Goal: Task Accomplishment & Management: Complete application form

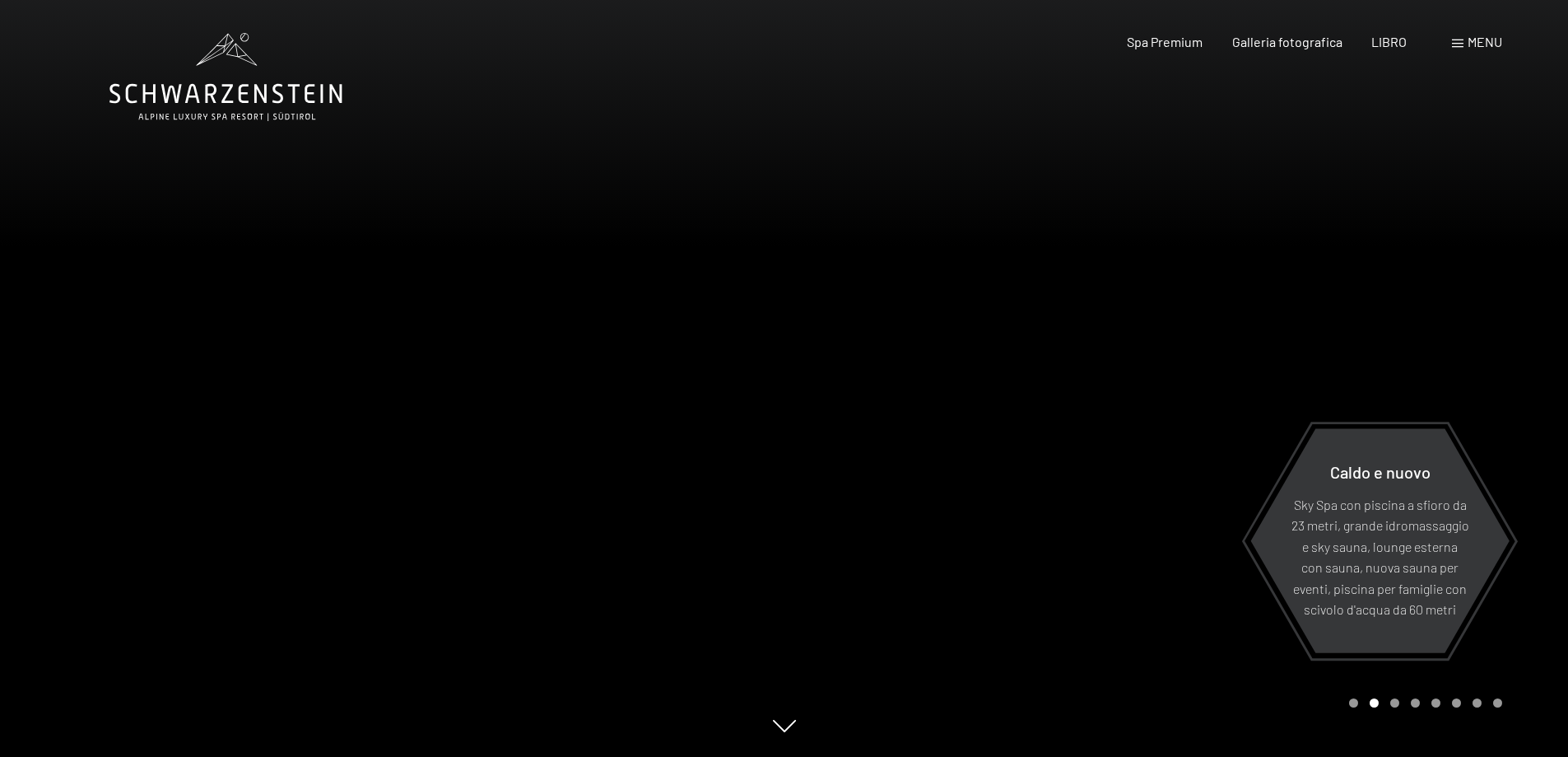
click at [1477, 39] on font "menu" at bounding box center [1485, 41] width 35 height 16
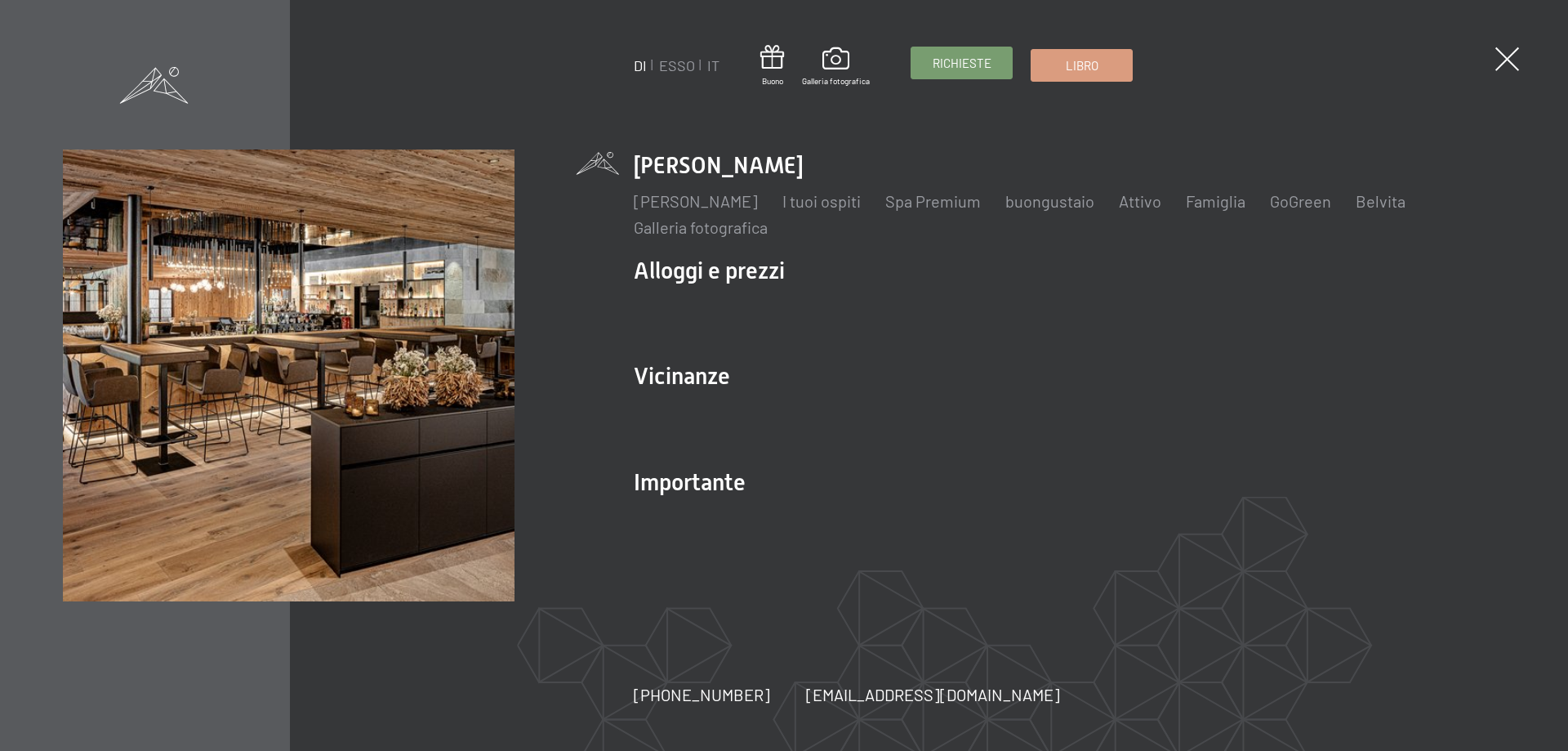
click at [954, 60] on font "Richieste" at bounding box center [961, 63] width 59 height 15
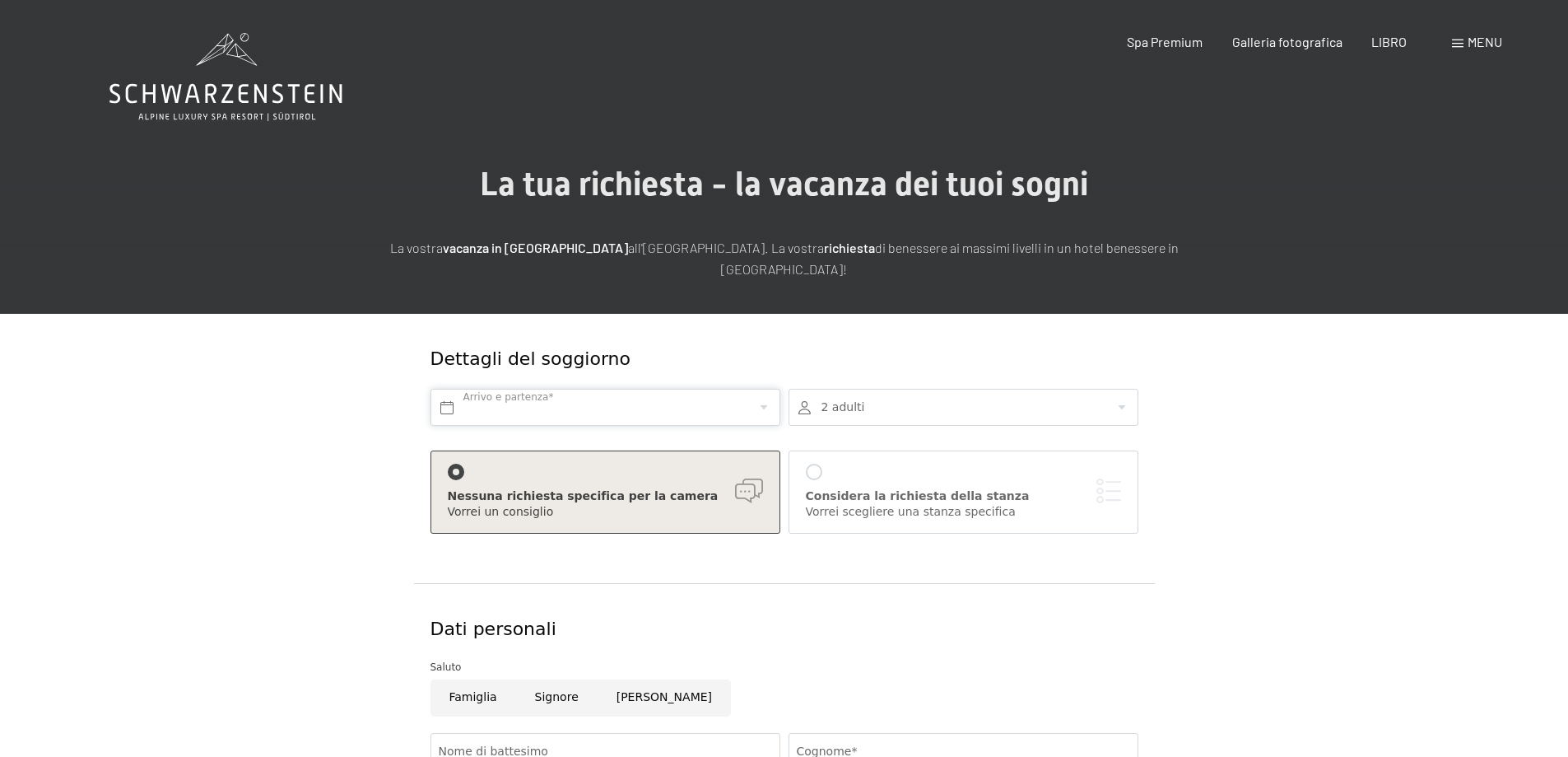
click at [514, 411] on input "text" at bounding box center [605, 407] width 350 height 37
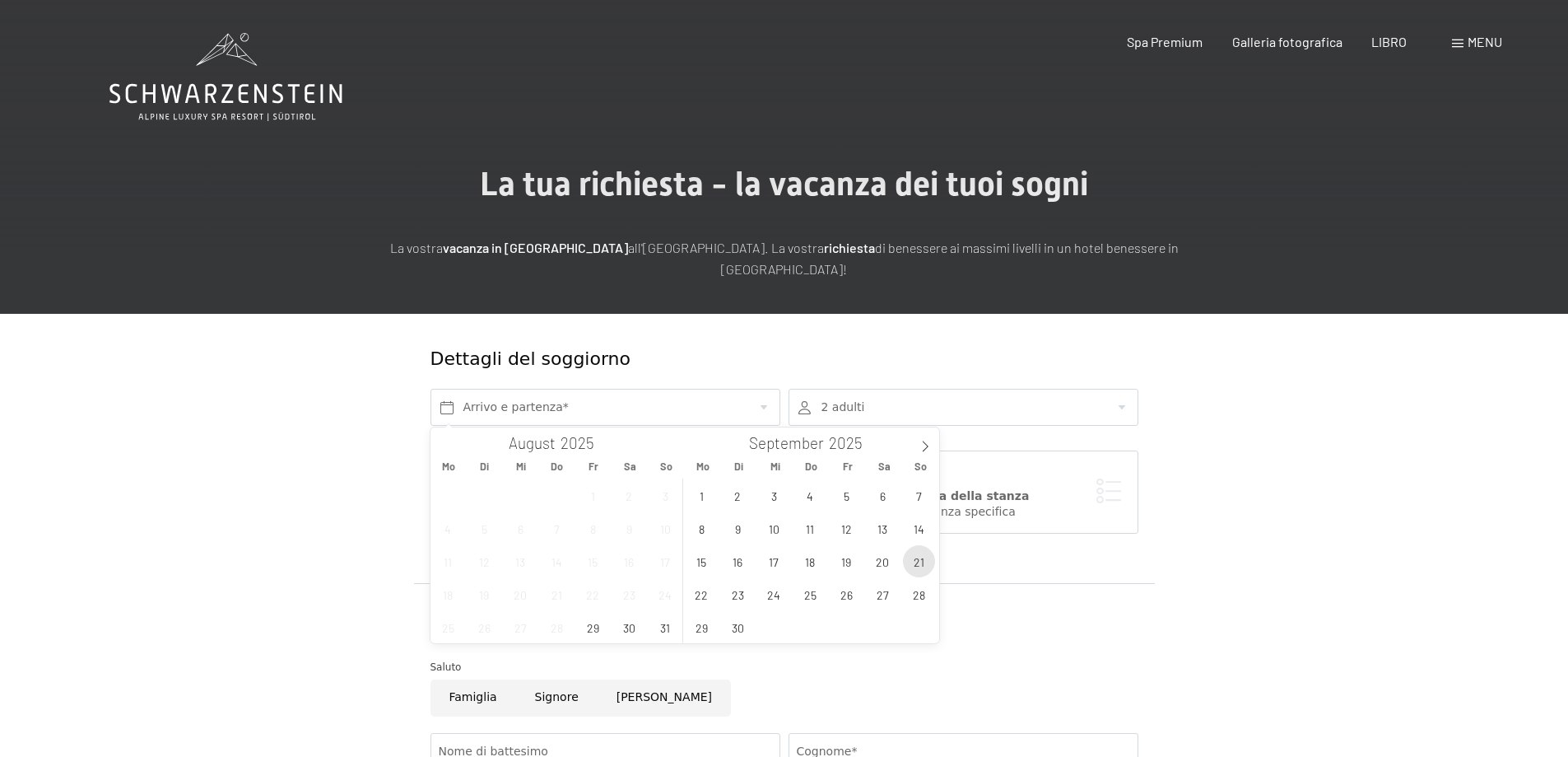
click at [915, 556] on span "21" at bounding box center [918, 560] width 32 height 32
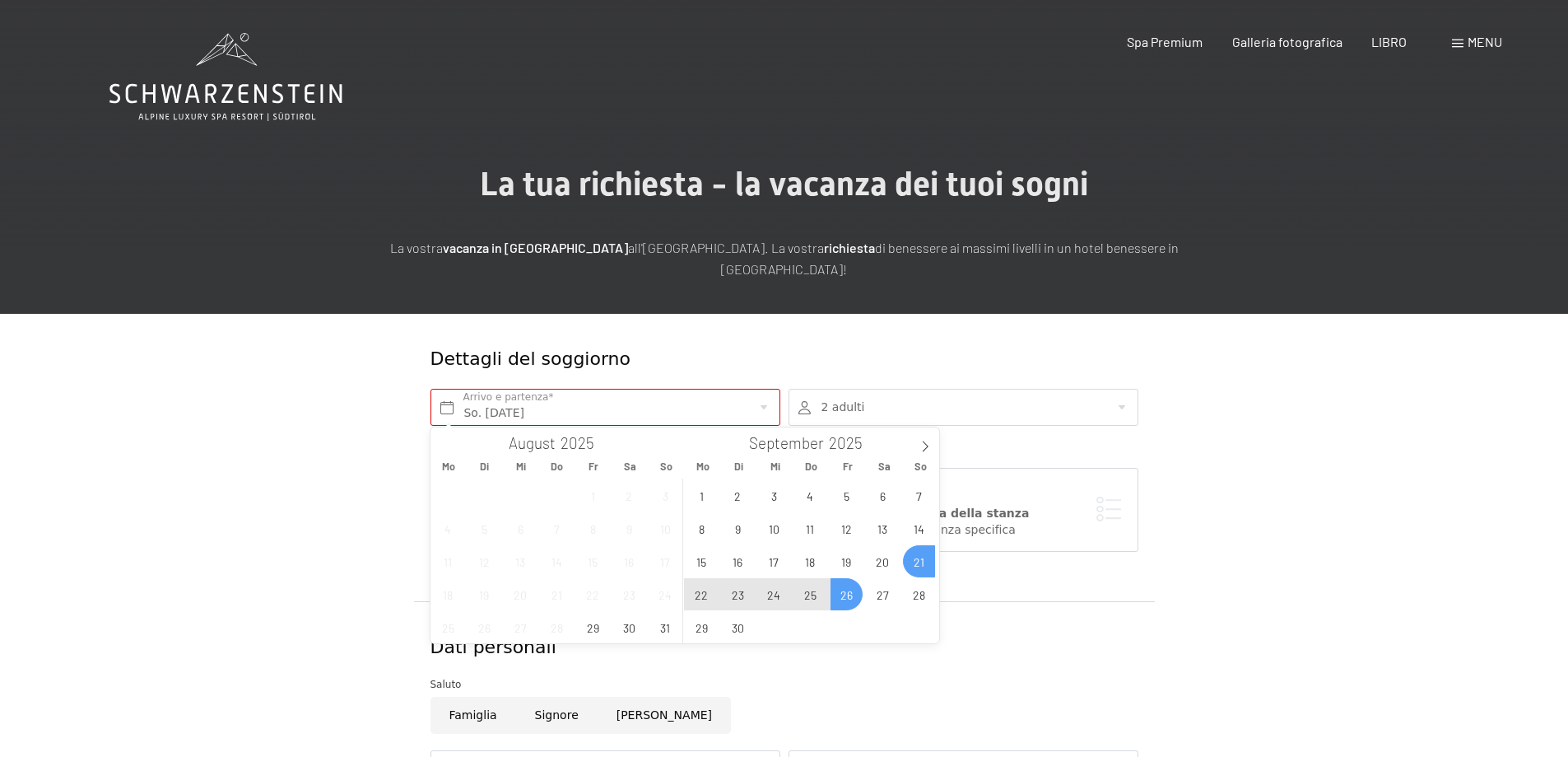
click at [846, 592] on span "26" at bounding box center [846, 593] width 32 height 32
type input "So. 21.09.2025 - Fr. 26.09.2025"
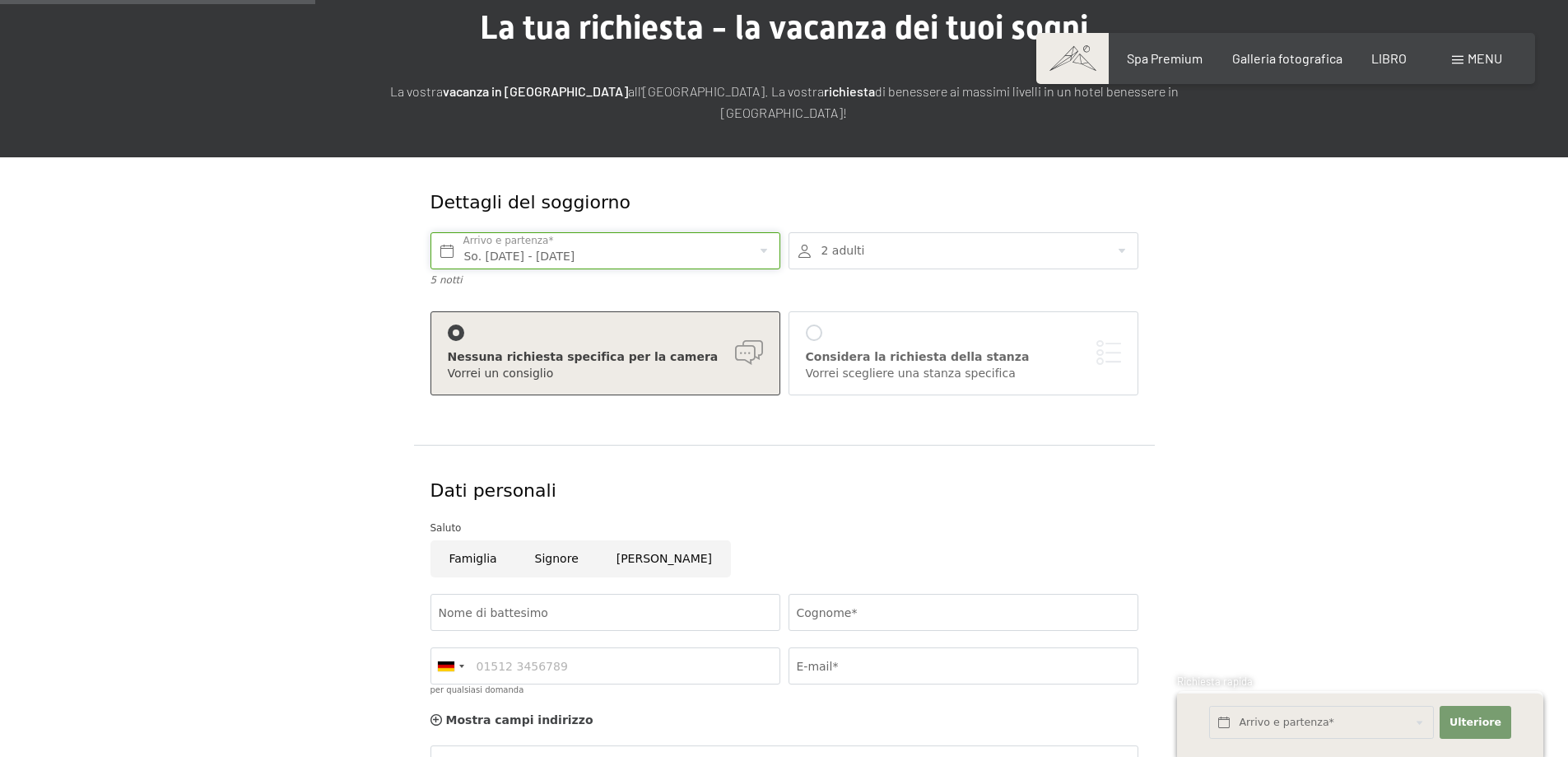
scroll to position [329, 0]
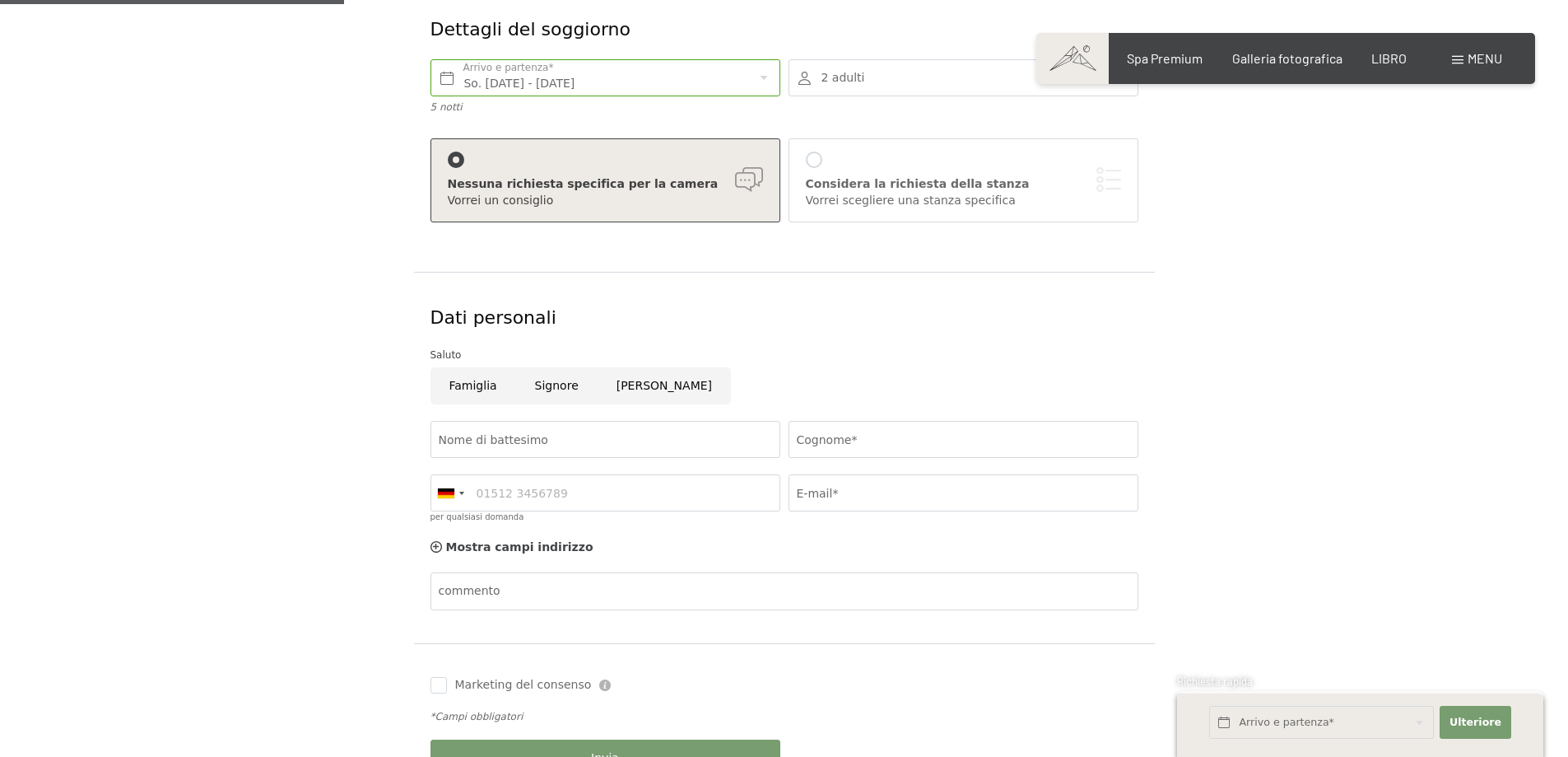
click at [461, 389] on input "Famiglia" at bounding box center [473, 386] width 86 height 37
radio input "true"
click at [451, 493] on div at bounding box center [446, 493] width 16 height 10
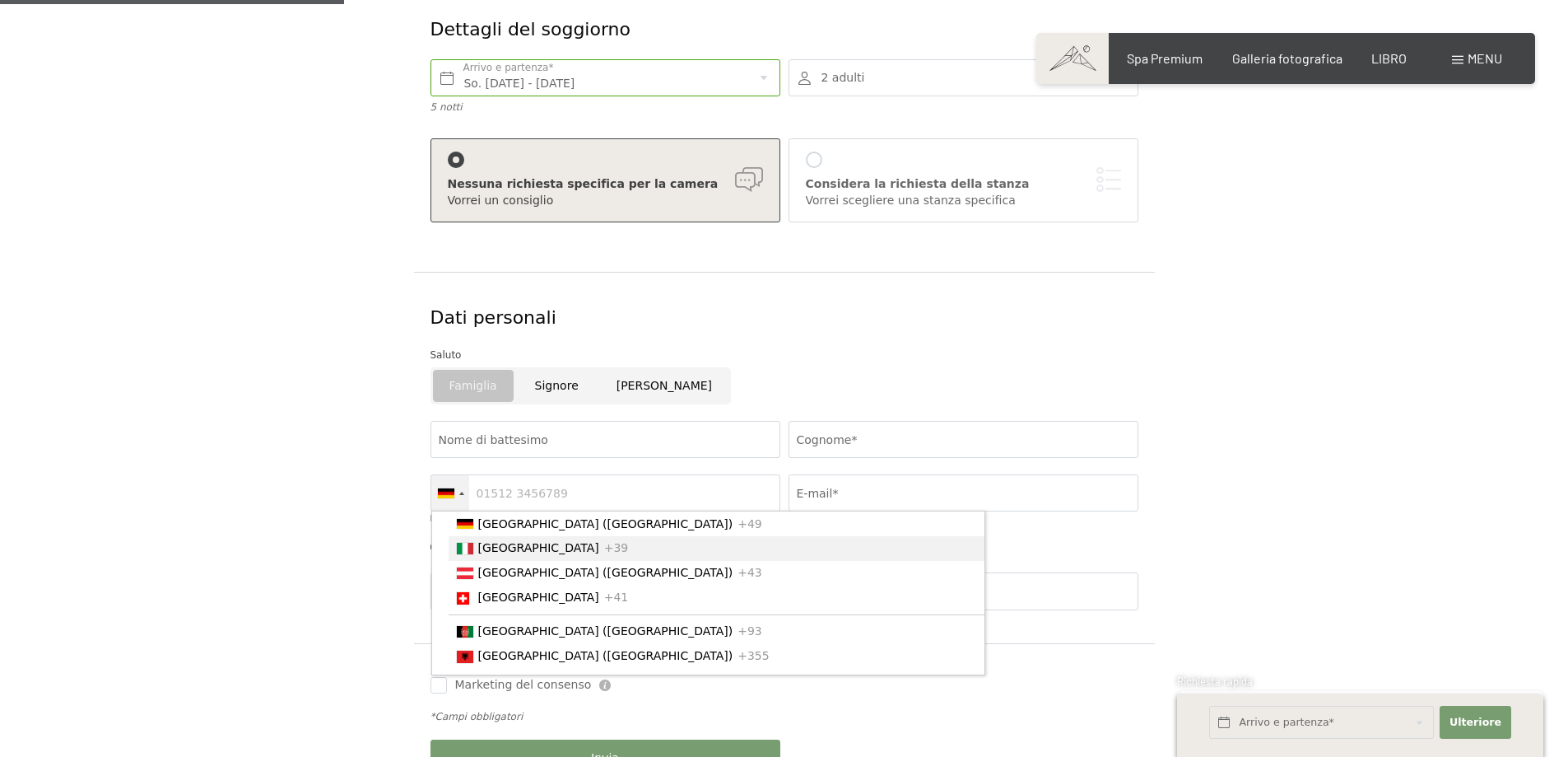
click at [461, 549] on div "Elenco dei paesi" at bounding box center [465, 548] width 16 height 12
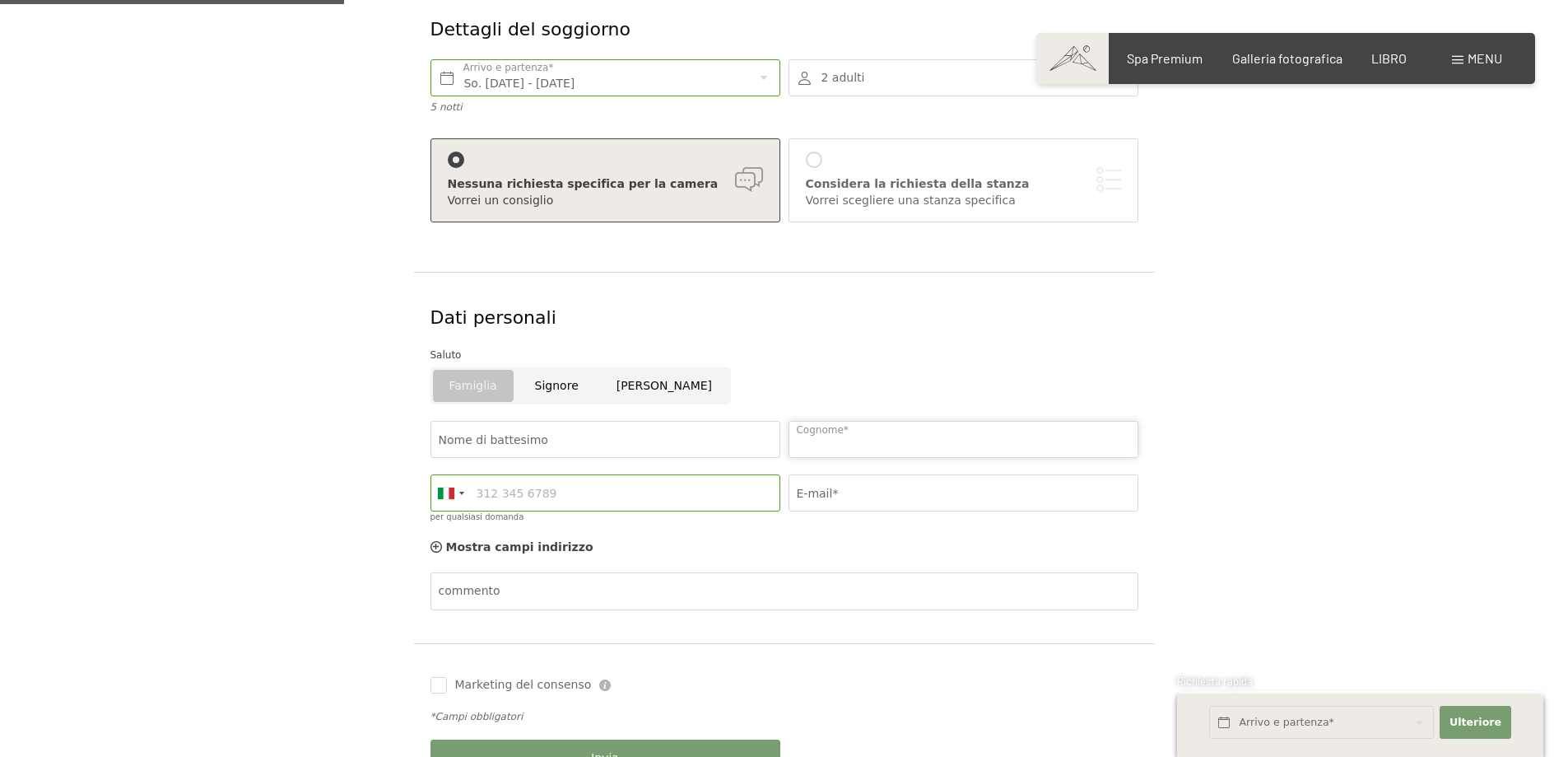
click at [834, 447] on input "Cognome*" at bounding box center [963, 439] width 350 height 37
type input "campagna"
type input "Omar"
type input "3284569576"
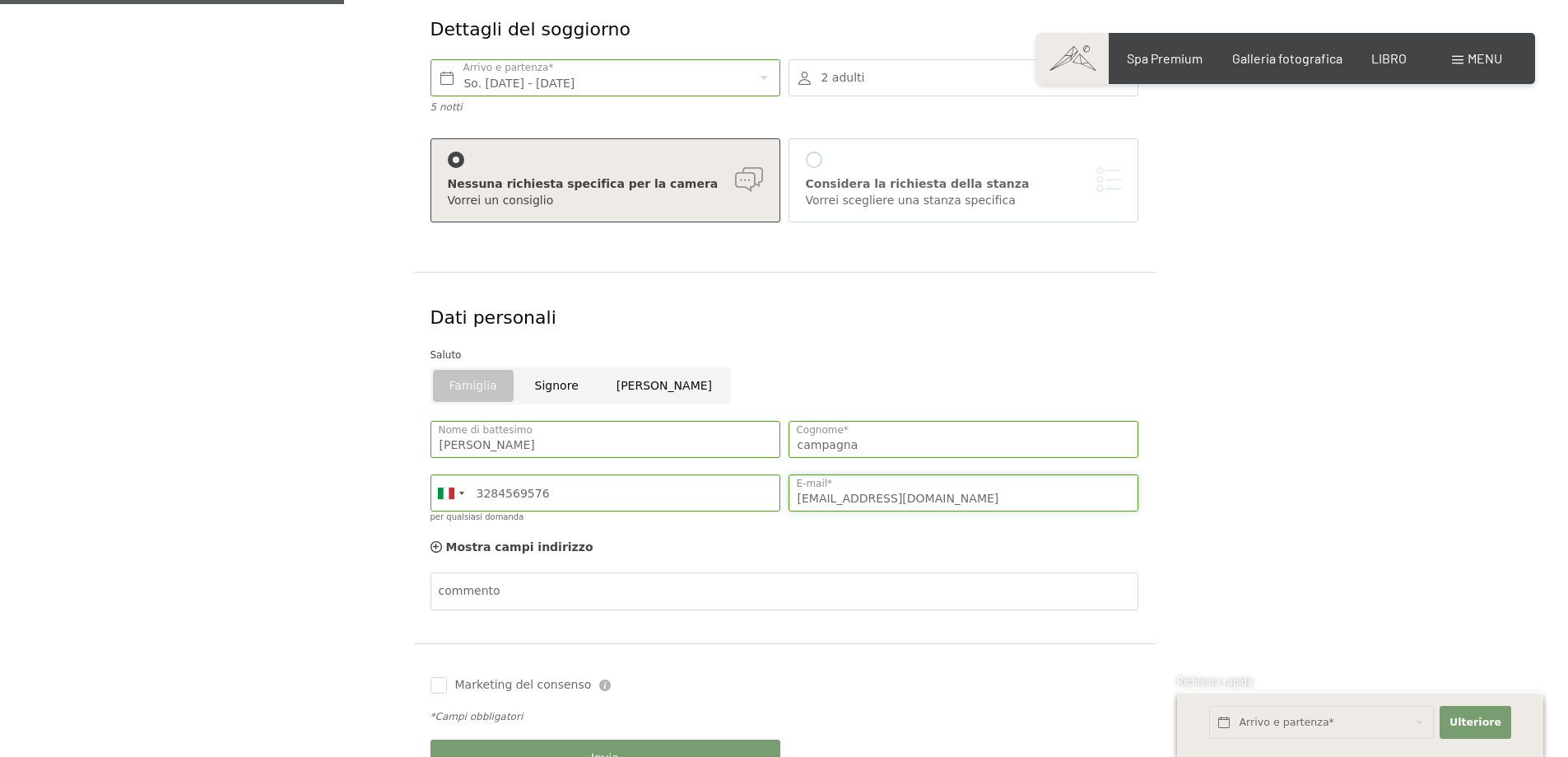
click at [919, 493] on input "omarcampagna@alice.it" at bounding box center [963, 493] width 350 height 37
type input "albergoatene@virgilio.it"
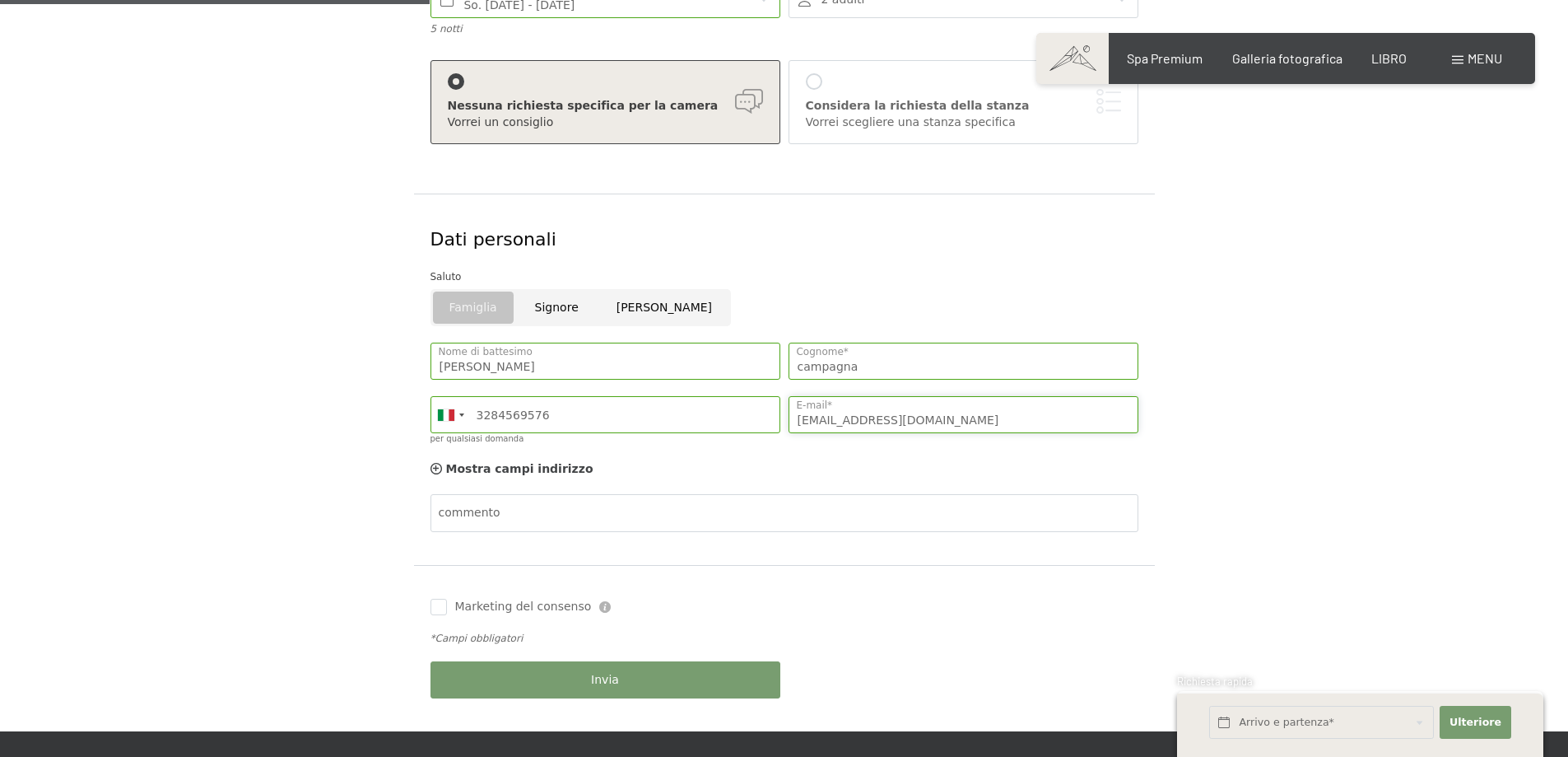
scroll to position [411, 0]
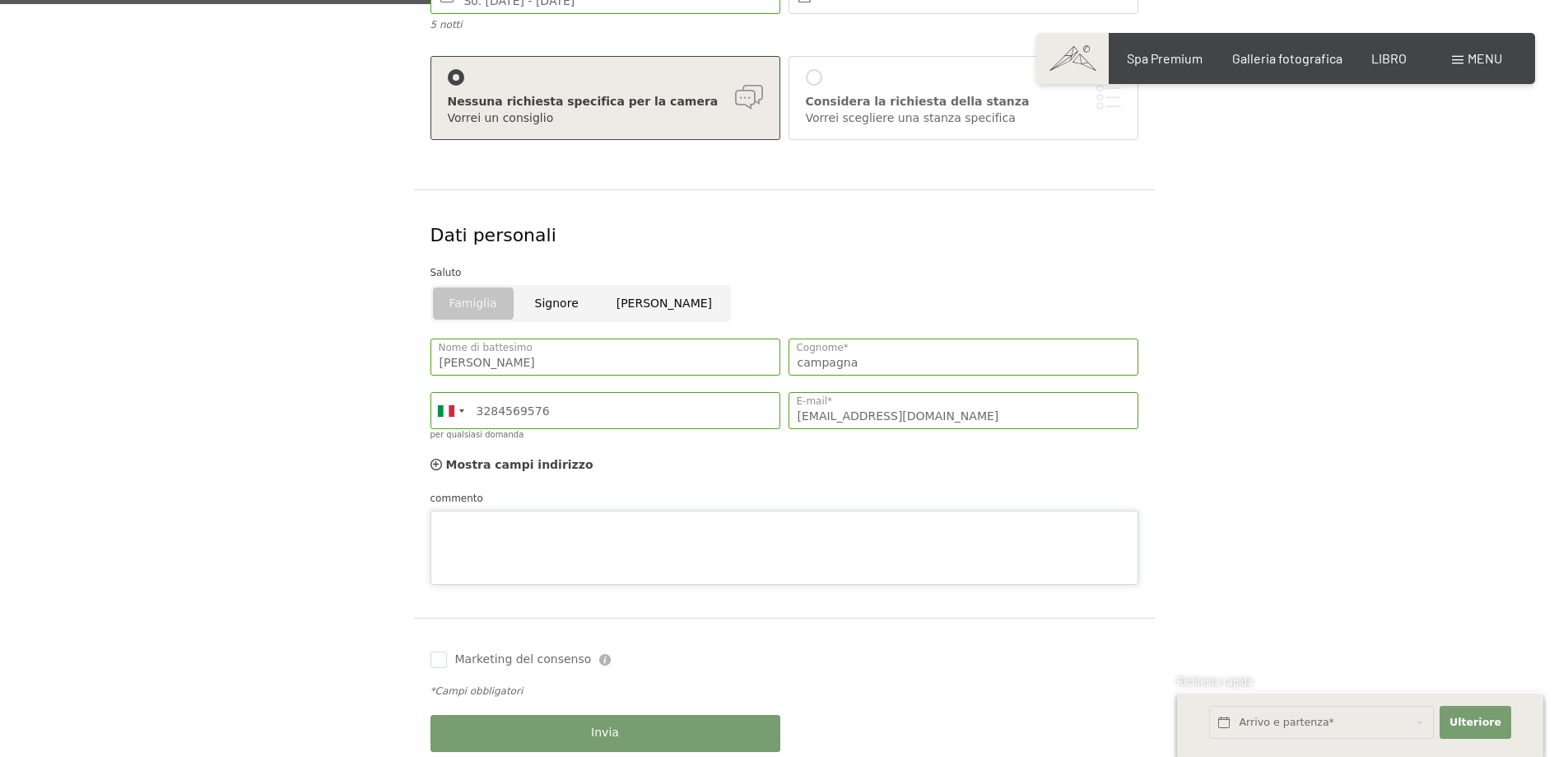
click at [453, 507] on div "commento" at bounding box center [784, 538] width 707 height 95
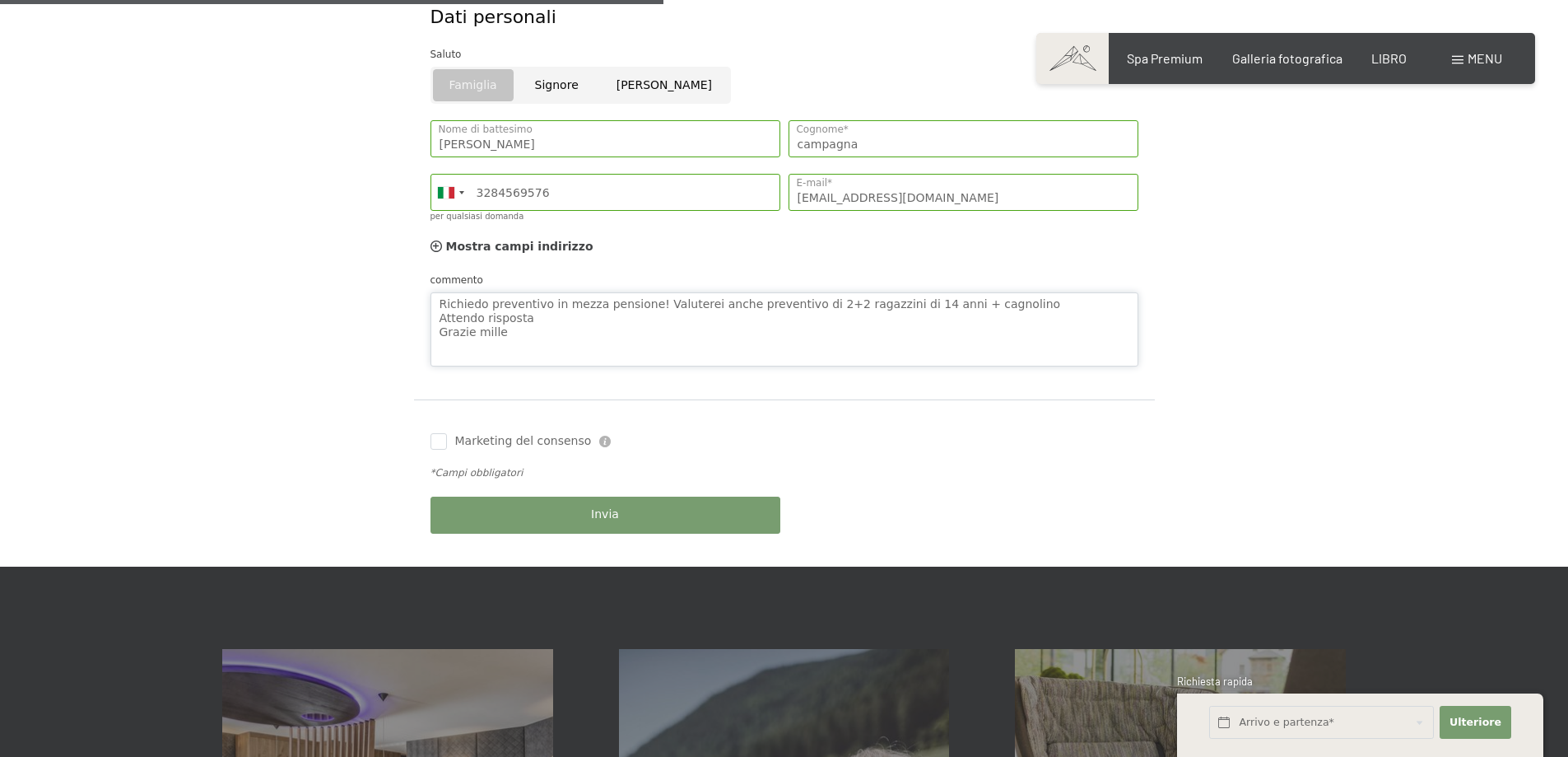
scroll to position [658, 0]
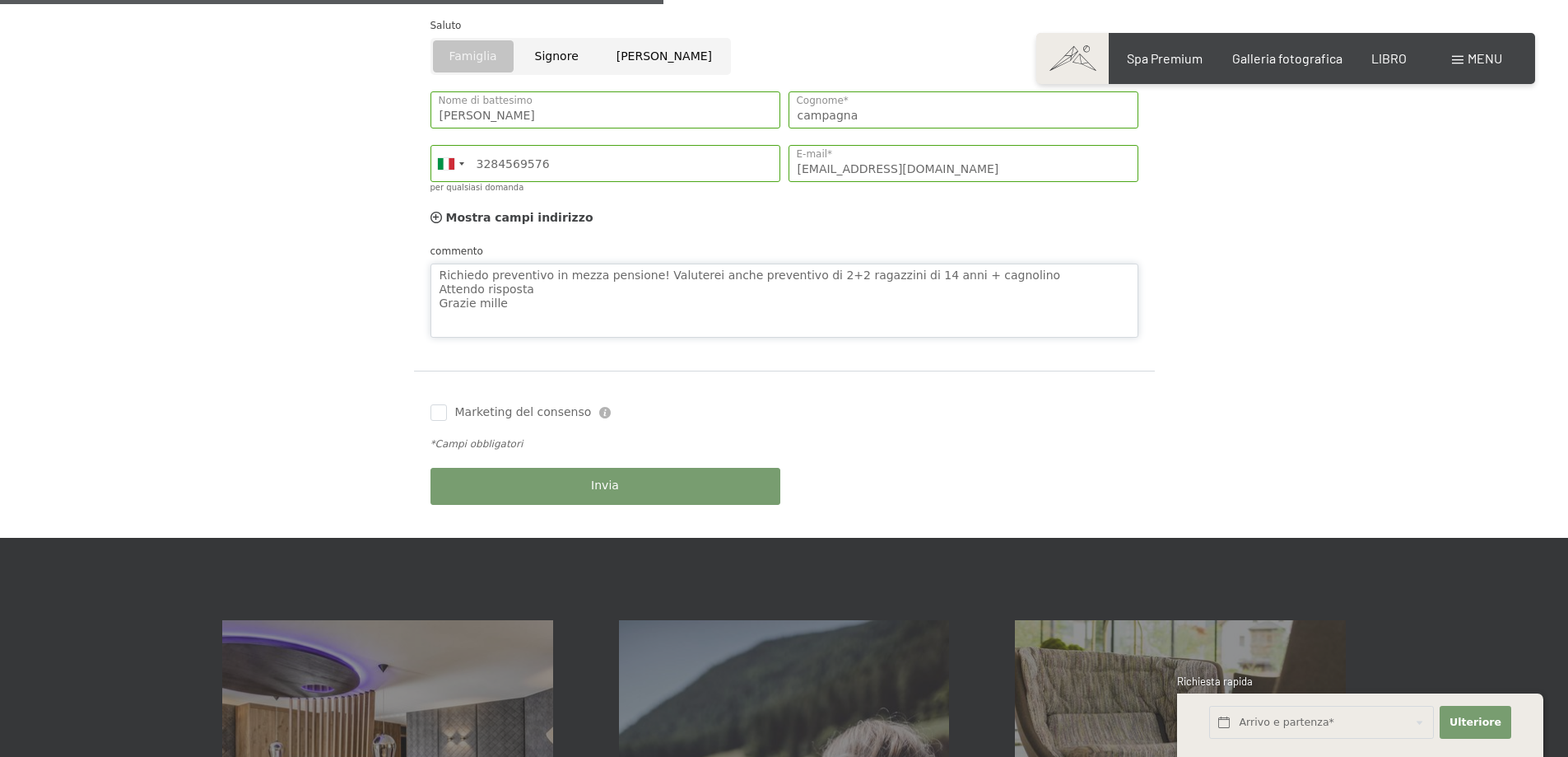
type textarea "Richiedo preventivo in mezza pensione! Valuterei anche preventivo di 2+2 ragazz…"
click at [598, 486] on div "Invia" at bounding box center [605, 486] width 358 height 54
click at [610, 485] on font "Invia" at bounding box center [605, 485] width 28 height 13
